Goal: Task Accomplishment & Management: Complete application form

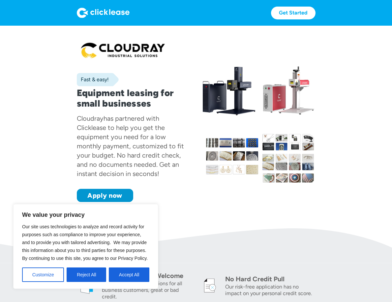
click at [131, 273] on button "Accept All" at bounding box center [129, 275] width 41 height 14
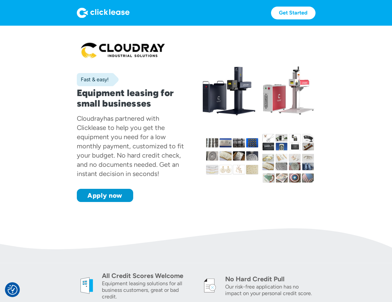
click at [110, 193] on link "Apply now" at bounding box center [105, 195] width 56 height 13
